Goal: Information Seeking & Learning: Learn about a topic

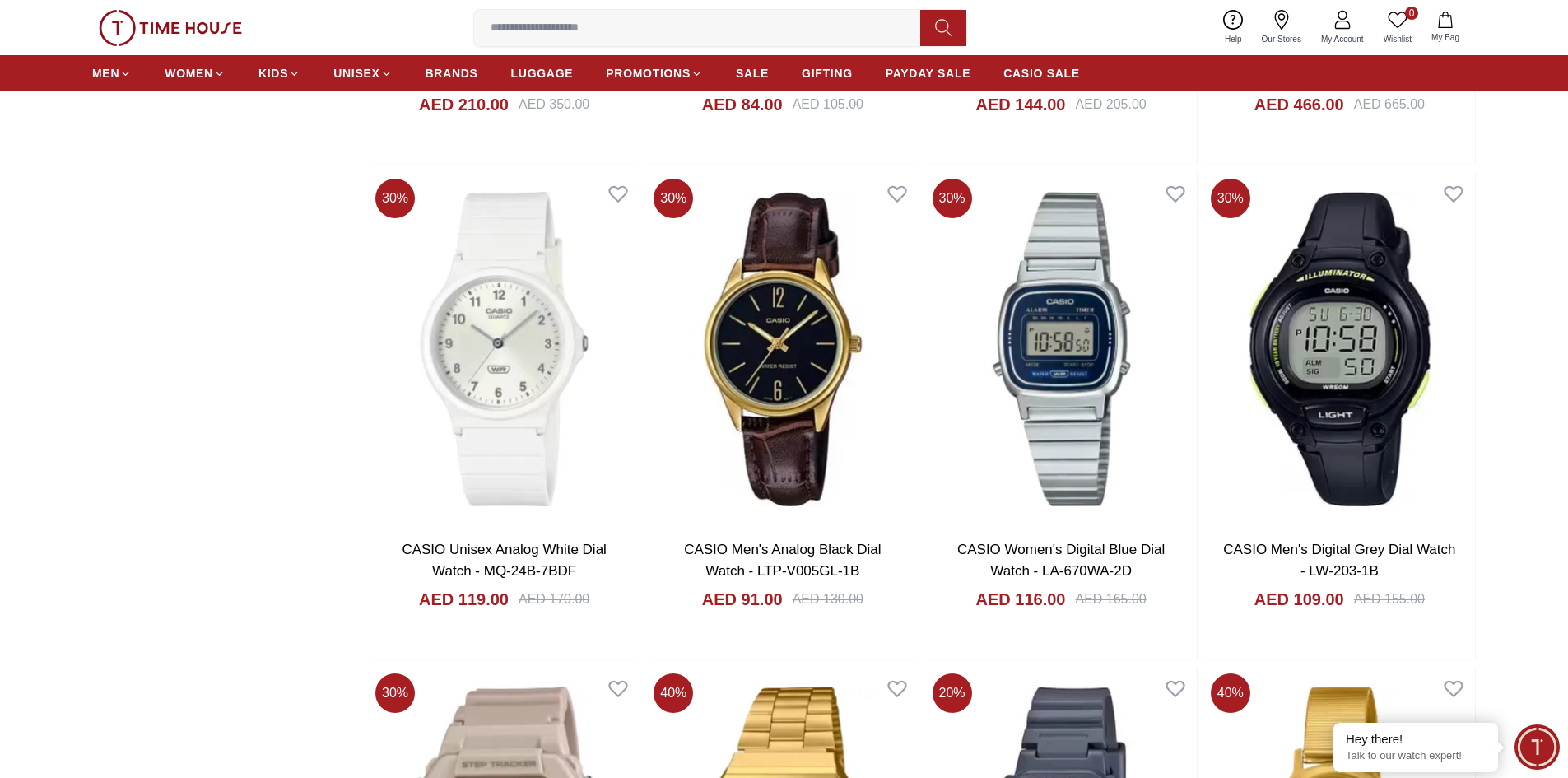
scroll to position [4444, 0]
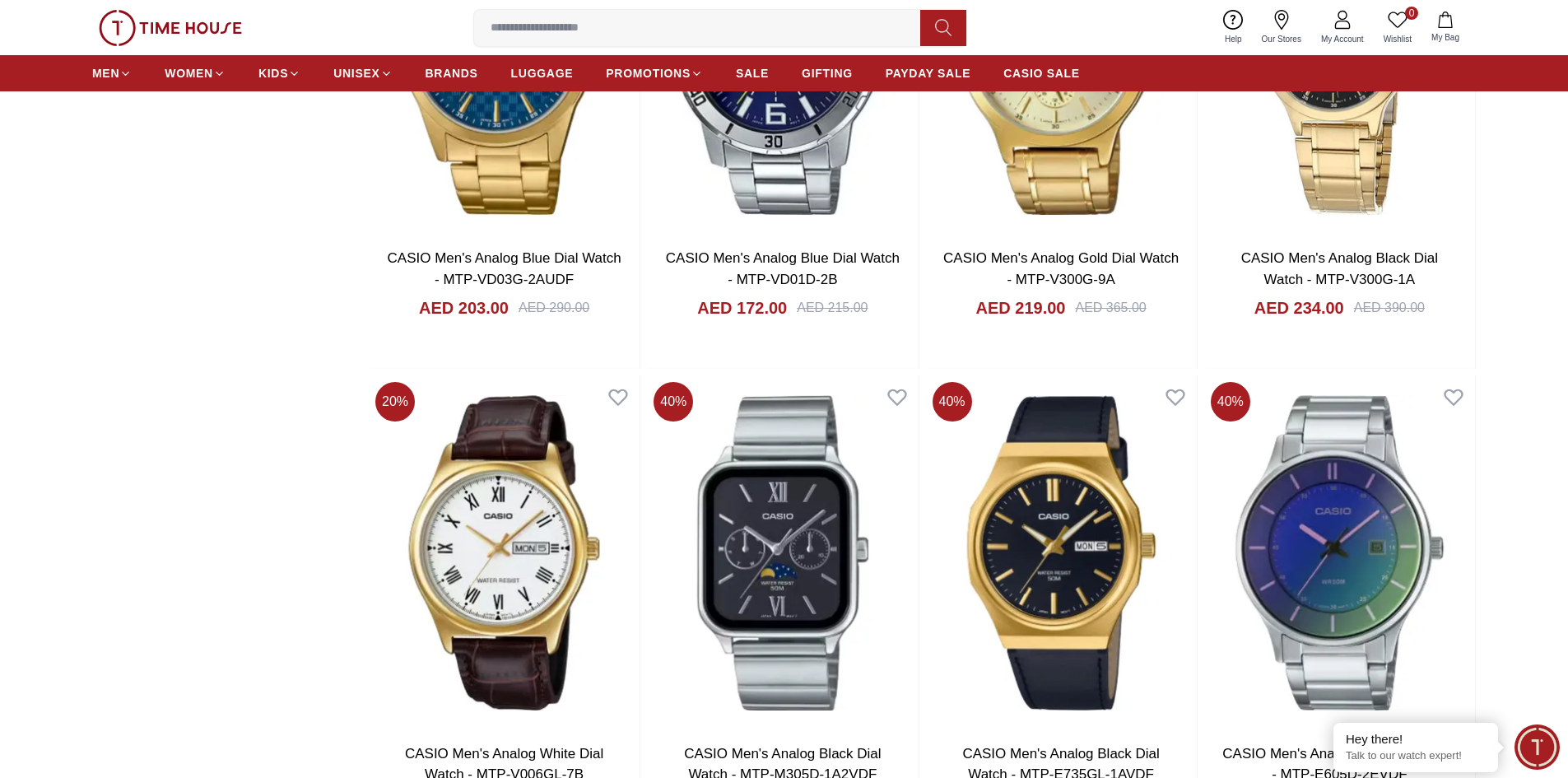
scroll to position [10122, 0]
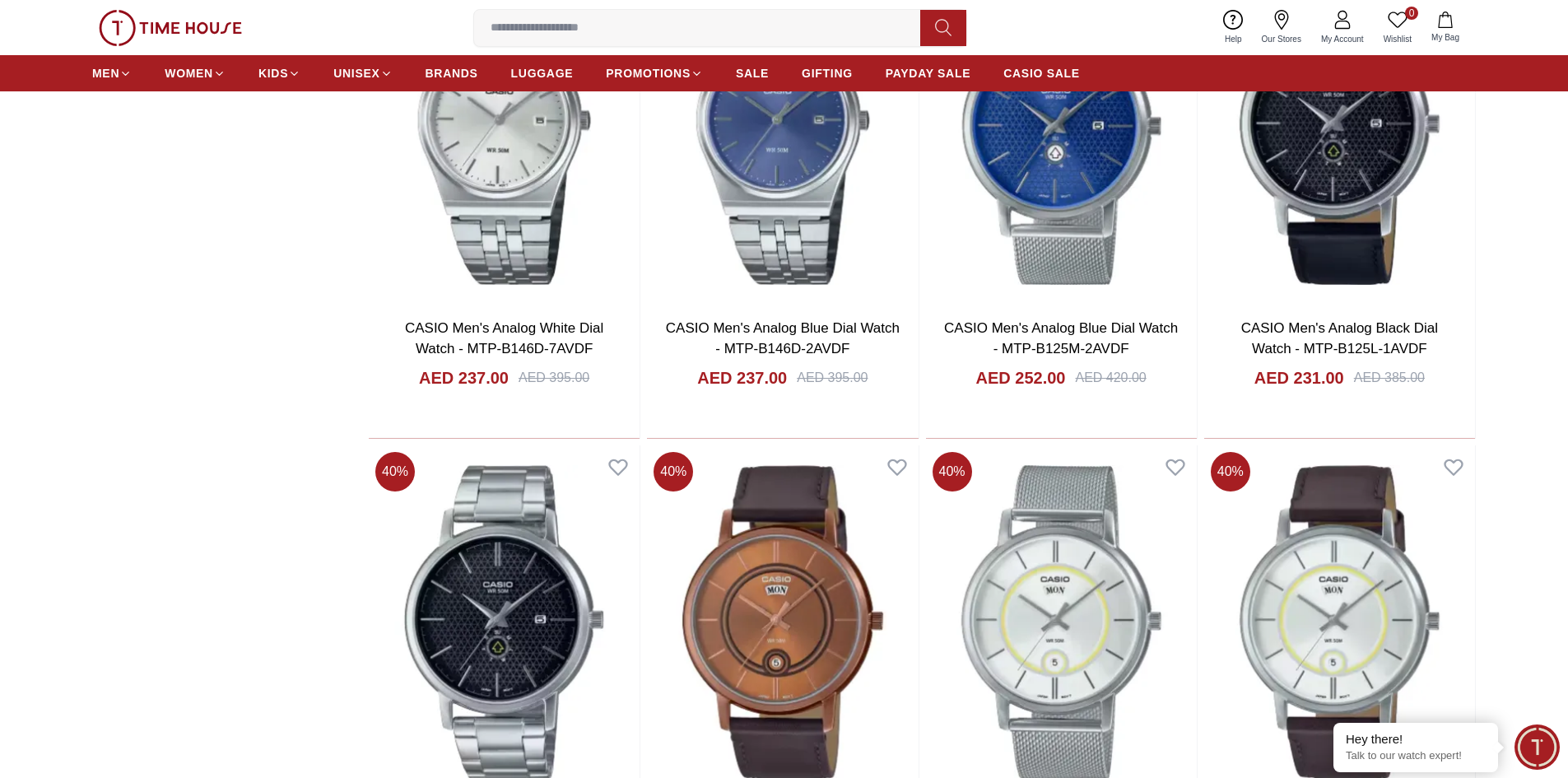
scroll to position [11768, 0]
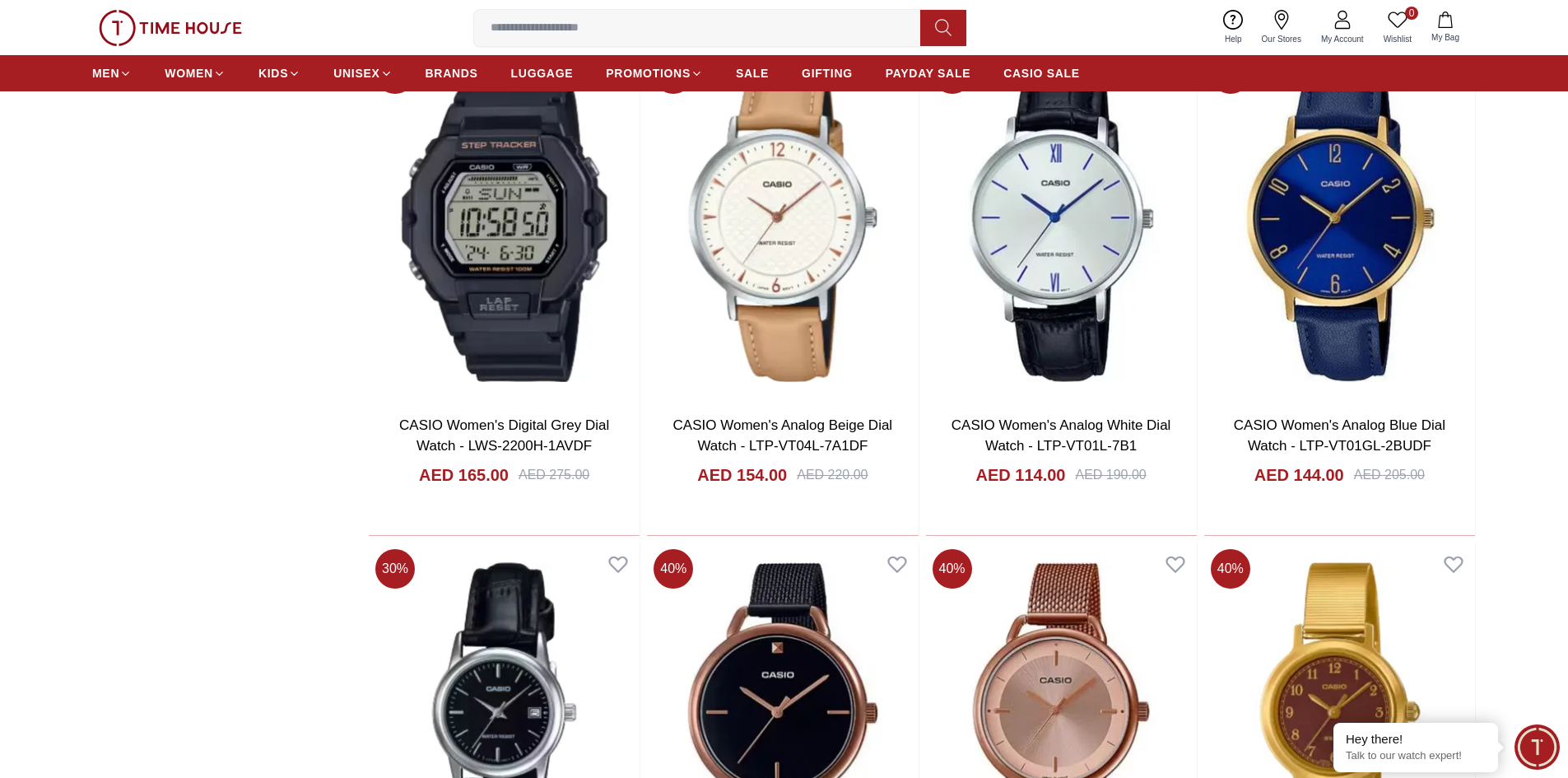
scroll to position [13660, 0]
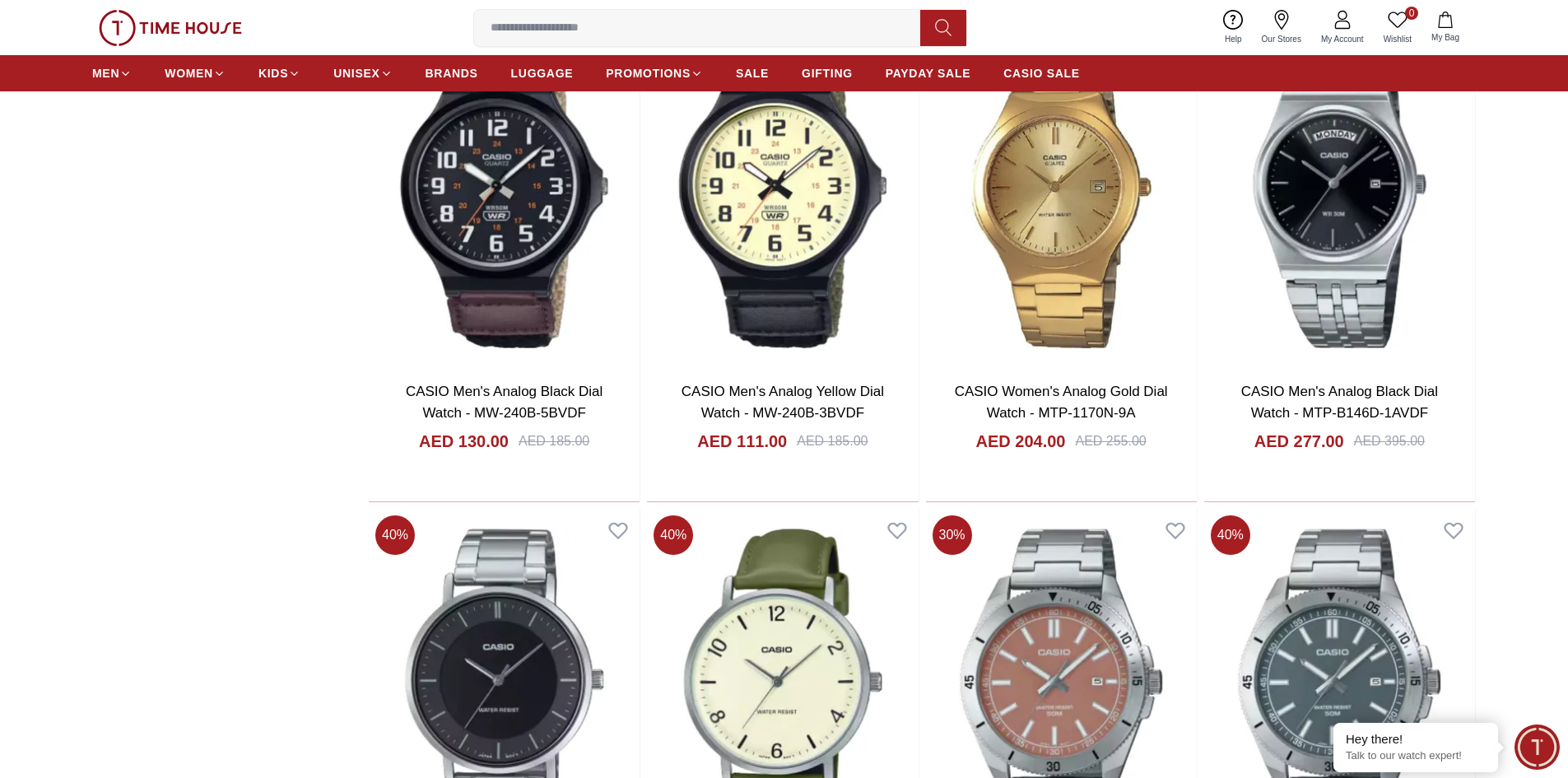
scroll to position [18104, 0]
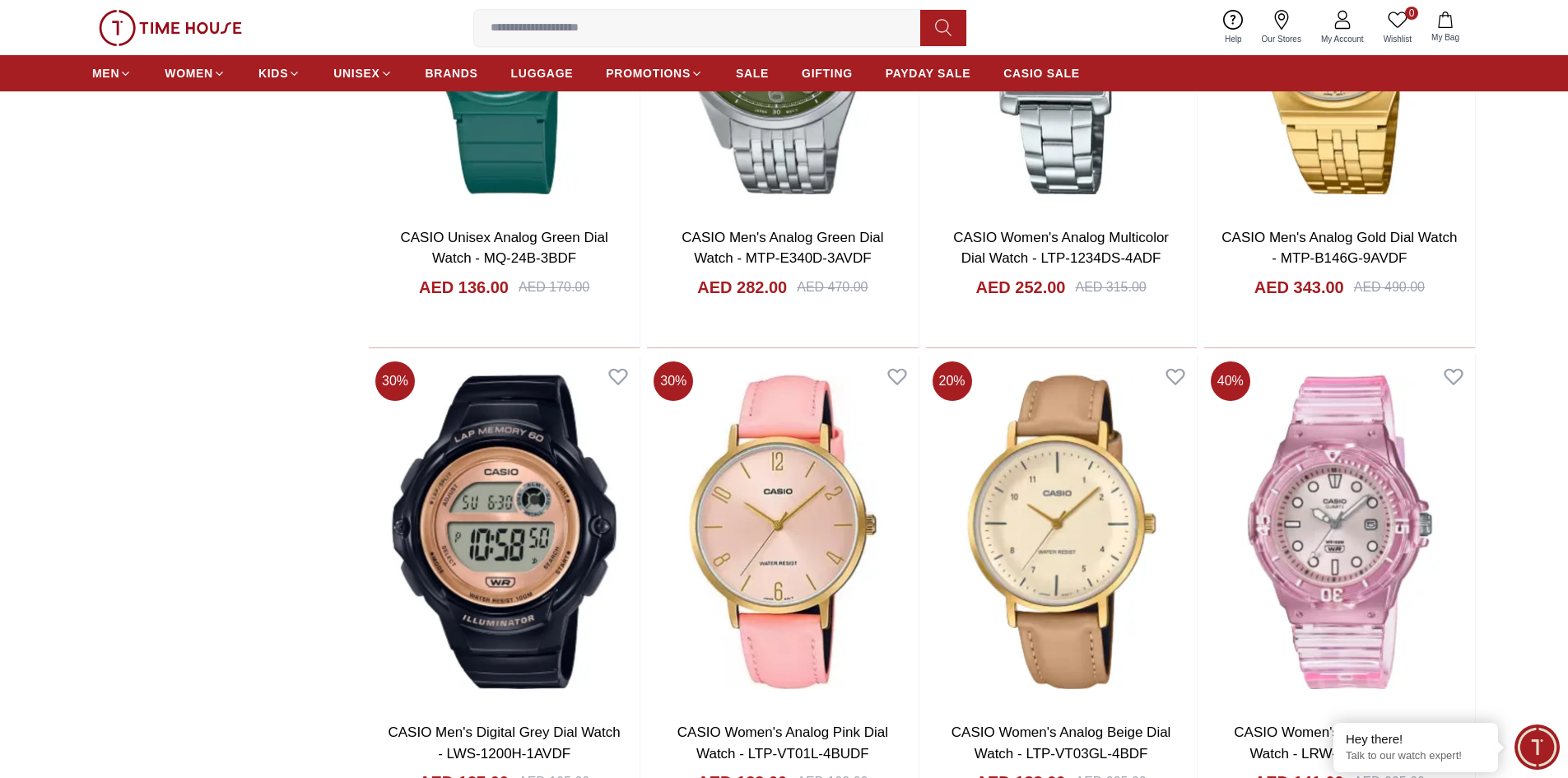
scroll to position [20737, 0]
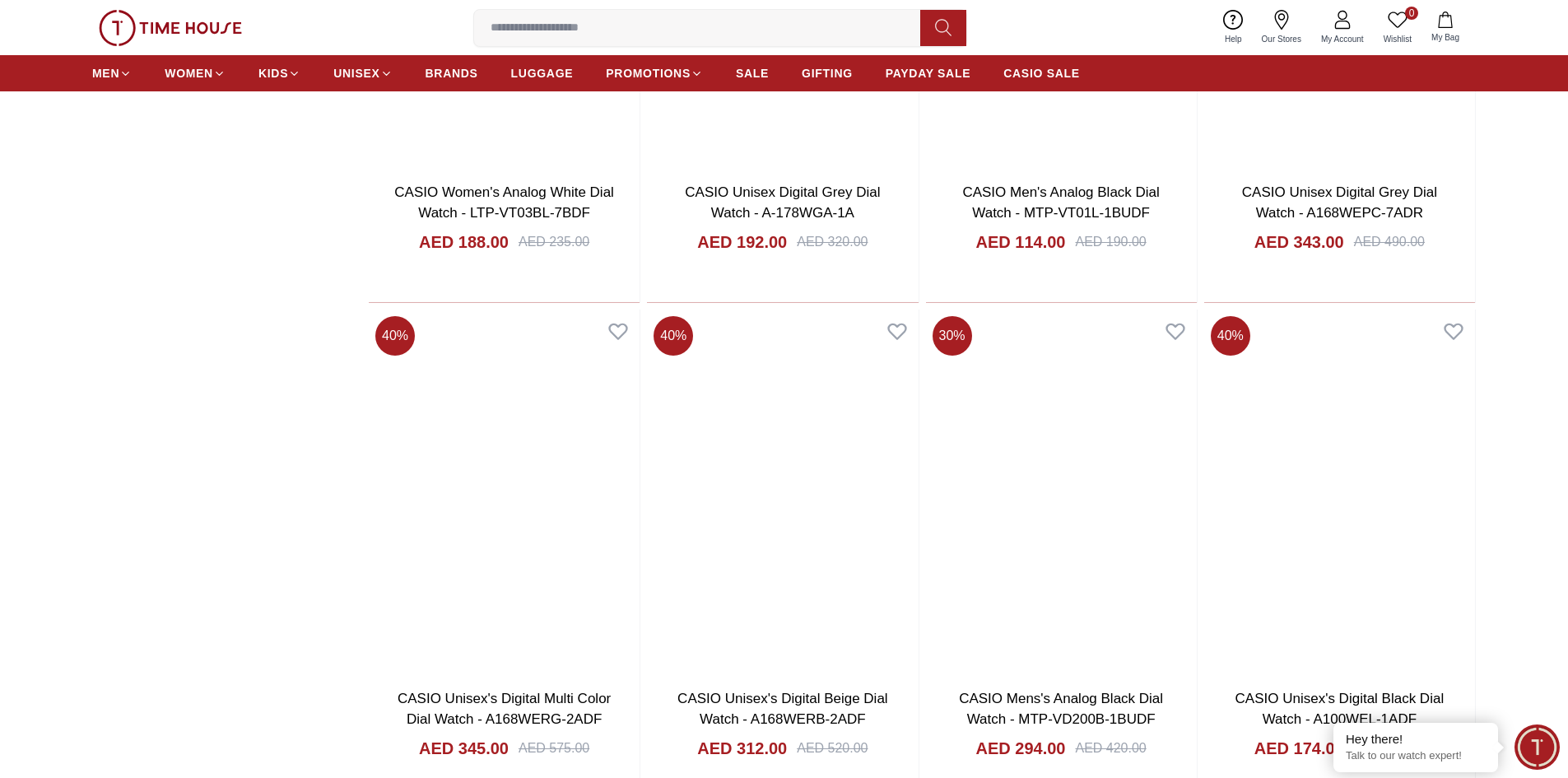
scroll to position [25099, 0]
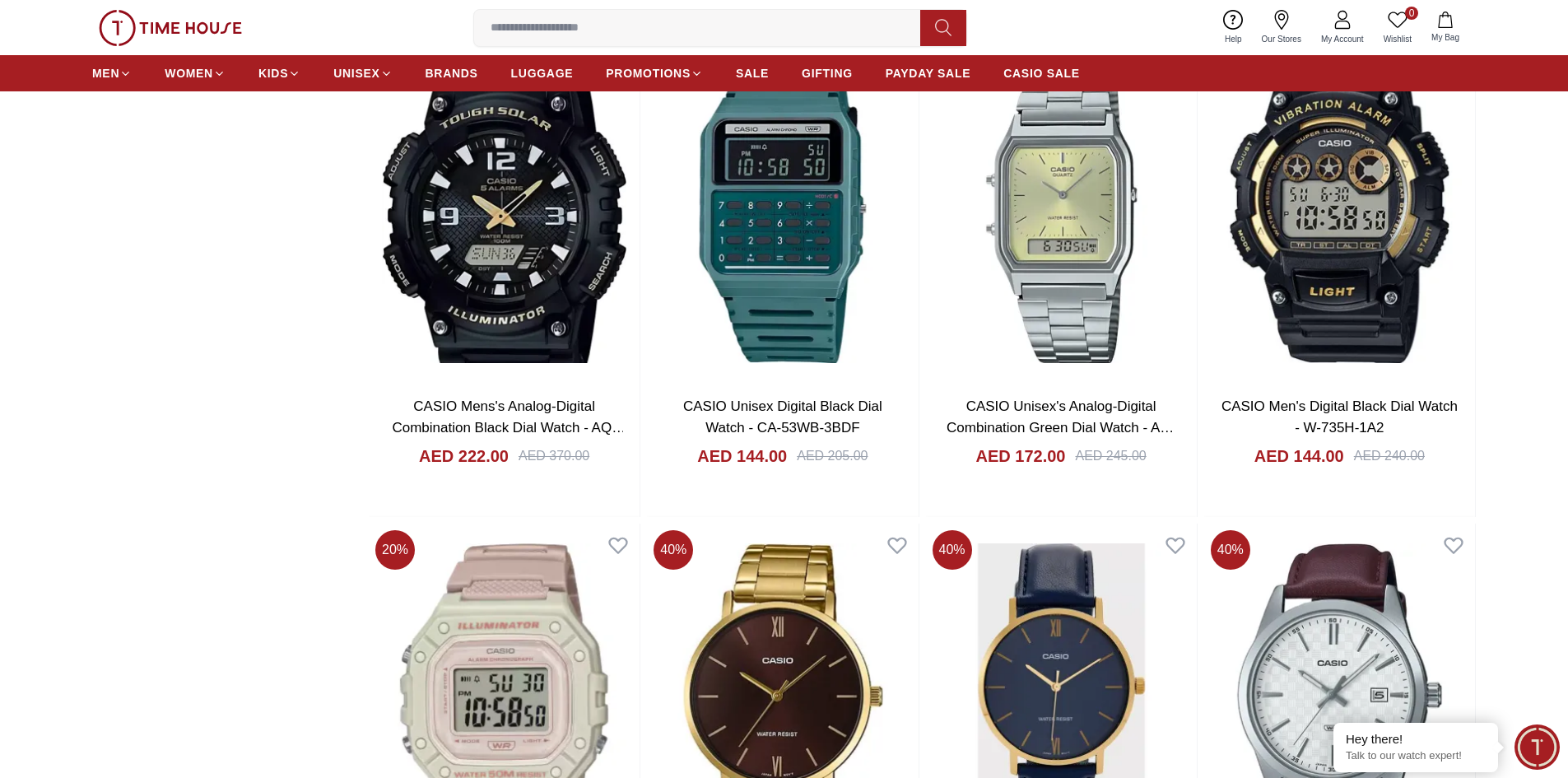
scroll to position [27321, 0]
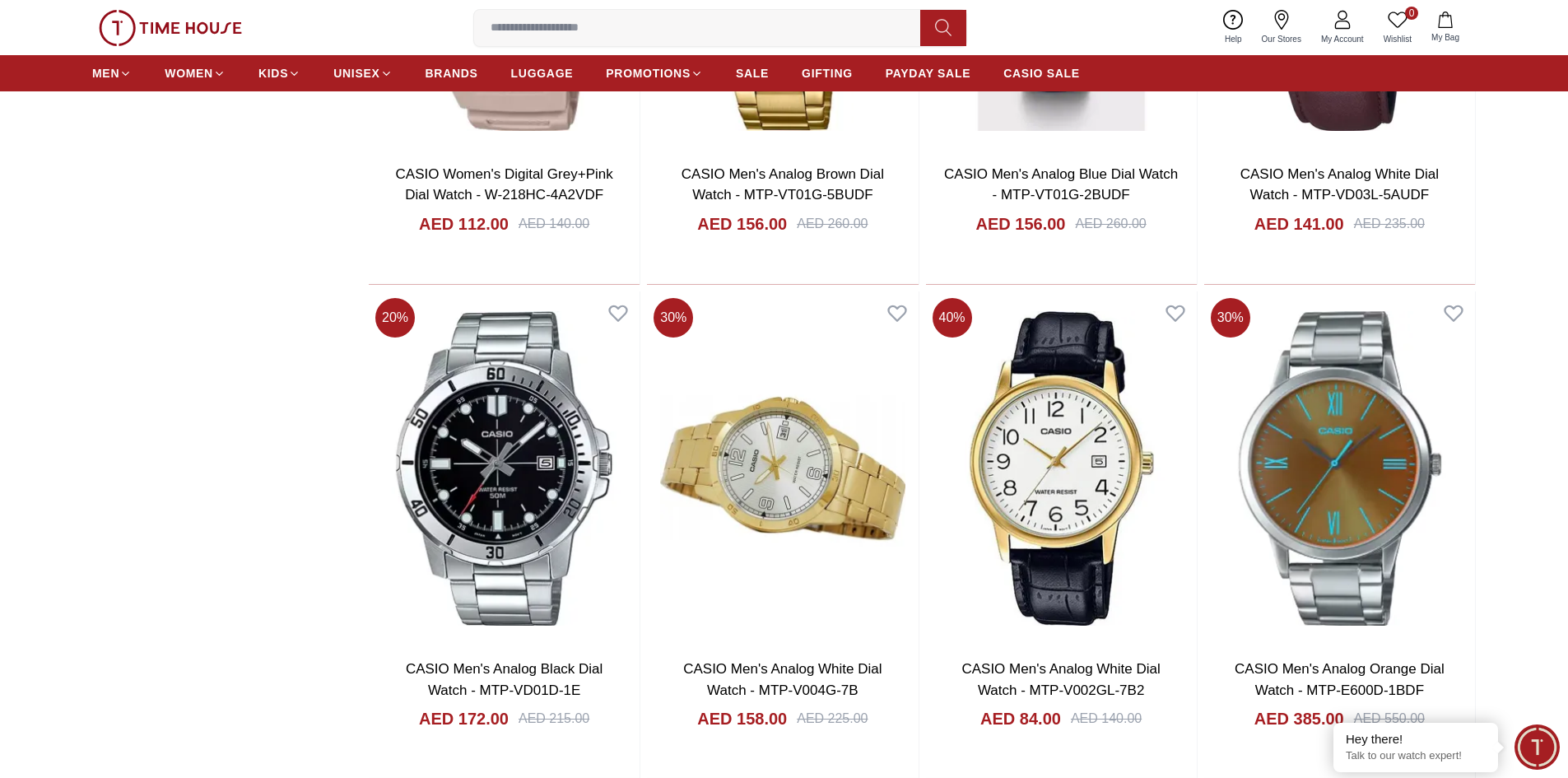
scroll to position [28309, 0]
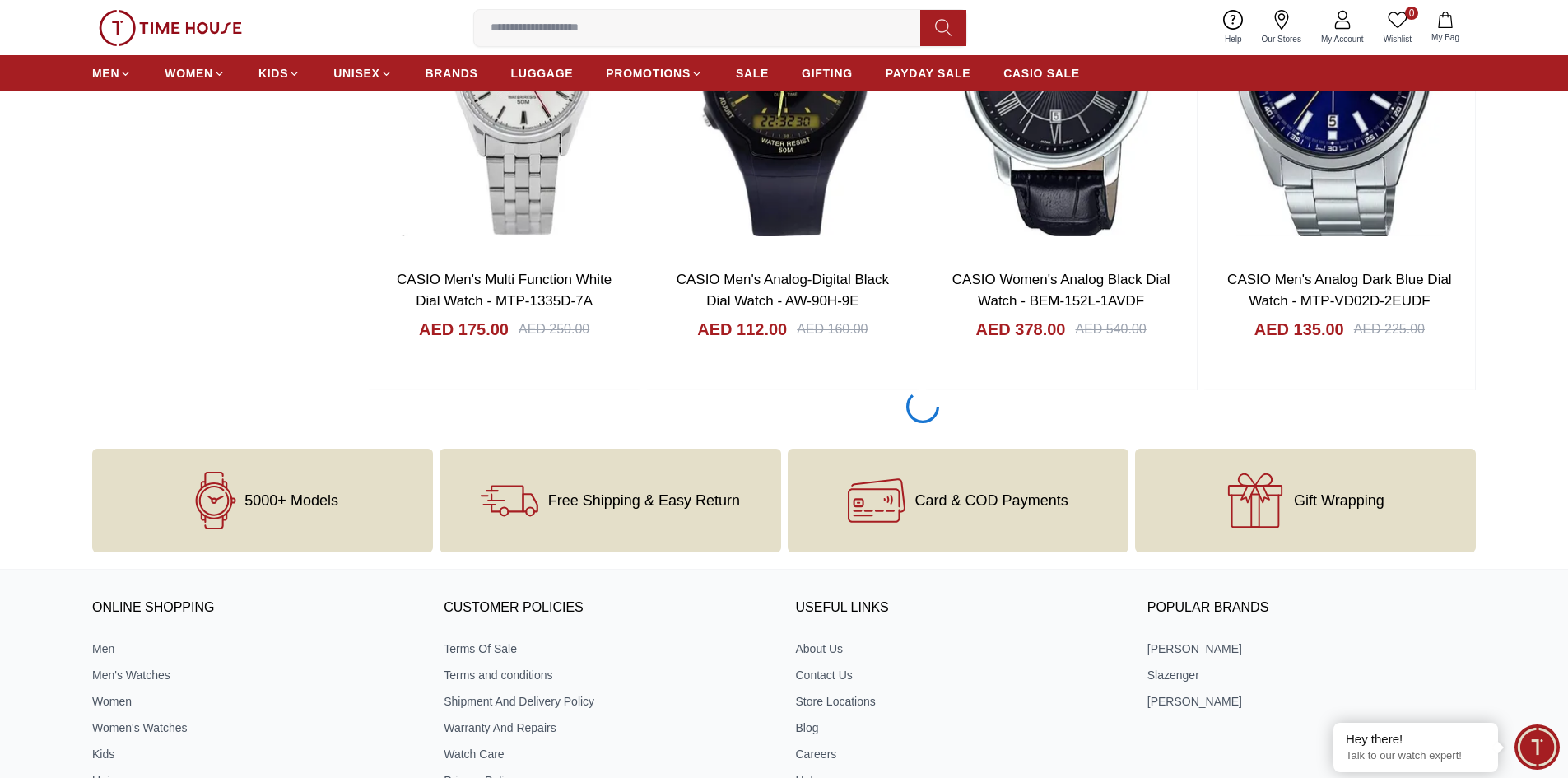
scroll to position [35220, 0]
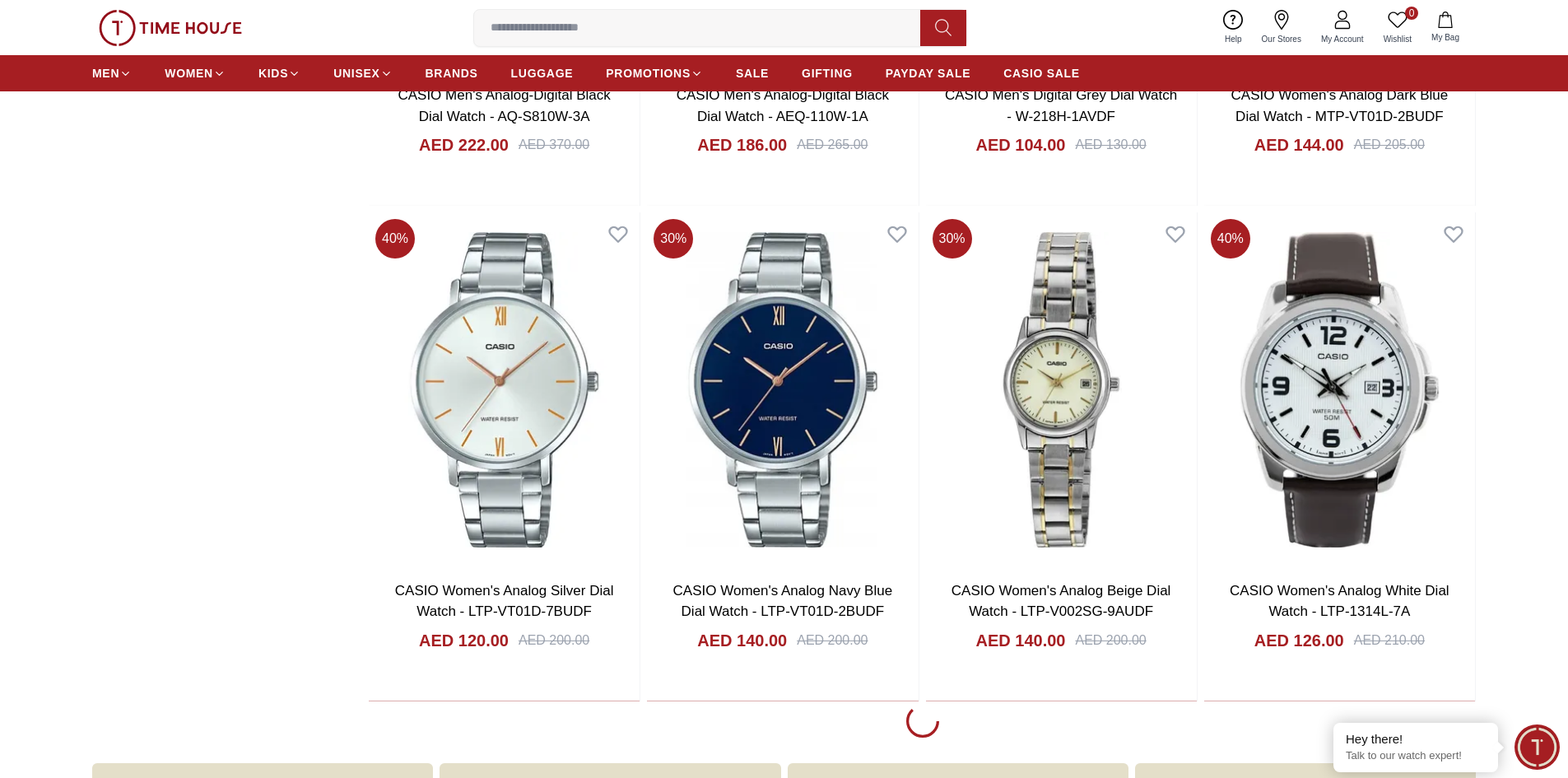
scroll to position [37525, 0]
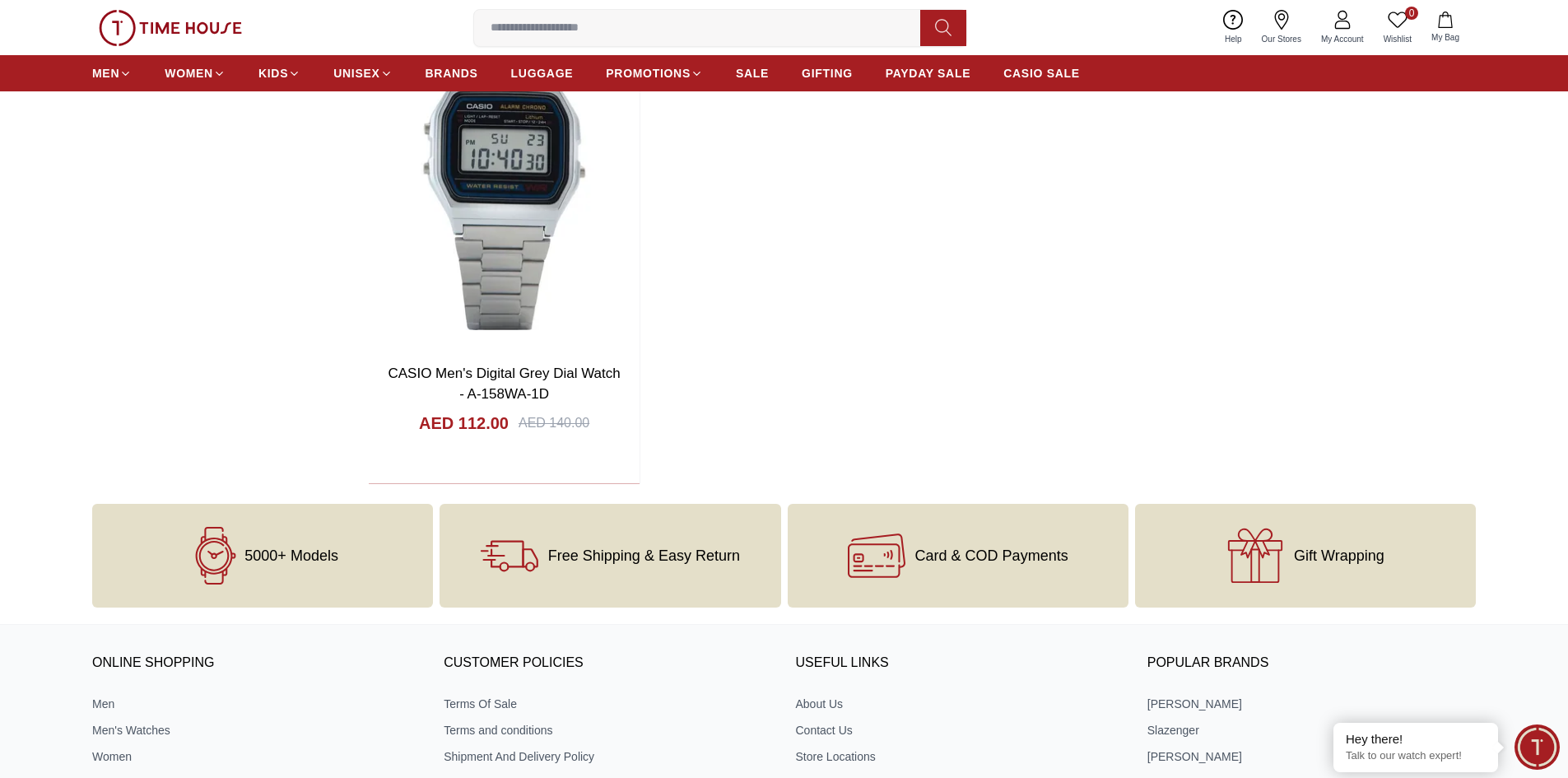
scroll to position [42393, 0]
